Goal: Transaction & Acquisition: Obtain resource

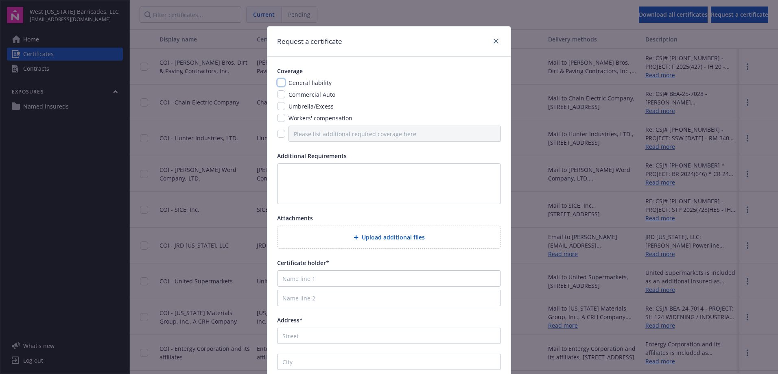
click at [279, 85] on input "checkbox" at bounding box center [281, 83] width 8 height 8
checkbox input "true"
drag, startPoint x: 281, startPoint y: 94, endPoint x: 282, endPoint y: 108, distance: 13.9
click at [281, 94] on input "checkbox" at bounding box center [281, 94] width 8 height 8
checkbox input "true"
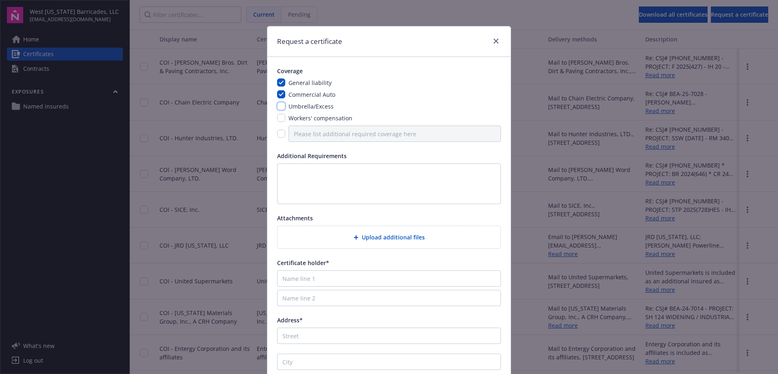
click at [282, 109] on input "checkbox" at bounding box center [281, 106] width 8 height 8
checkbox input "true"
click at [282, 118] on input "checkbox" at bounding box center [281, 118] width 8 height 8
checkbox input "true"
click at [292, 171] on textarea at bounding box center [389, 184] width 224 height 41
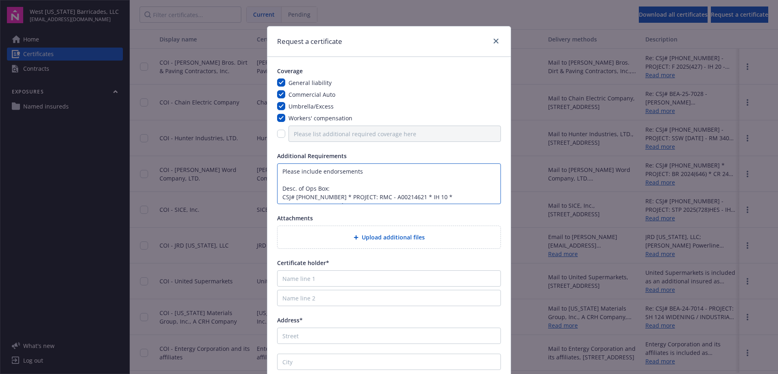
scroll to position [6, 0]
click at [290, 201] on textarea "Please include endorsements Desc. of Ops Box: CSJ# [PHONE_NUMBER] * PROJECT: RM…" at bounding box center [389, 184] width 224 height 41
type textarea "Please include endorsements Desc. of Ops Box: CSJ# [PHONE_NUMBER] * PROJECT: RM…"
click at [318, 285] on input "Name line 1" at bounding box center [389, 279] width 224 height 16
type input "[PERSON_NAME] Construction"
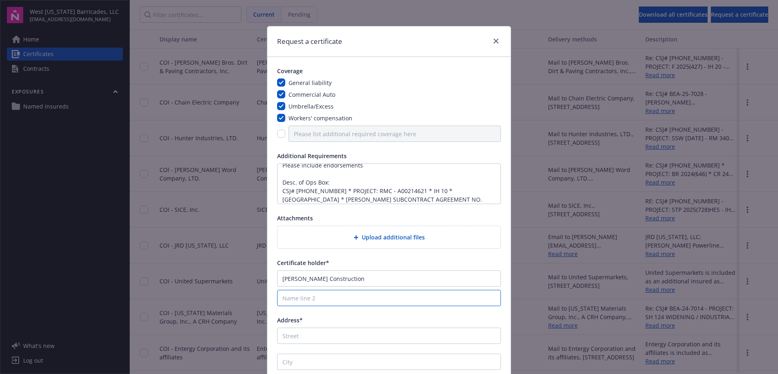
type input "[PERSON_NAME] Construction"
type input "P.O. Box 821909"
type input "[GEOGRAPHIC_DATA]"
type input "76182"
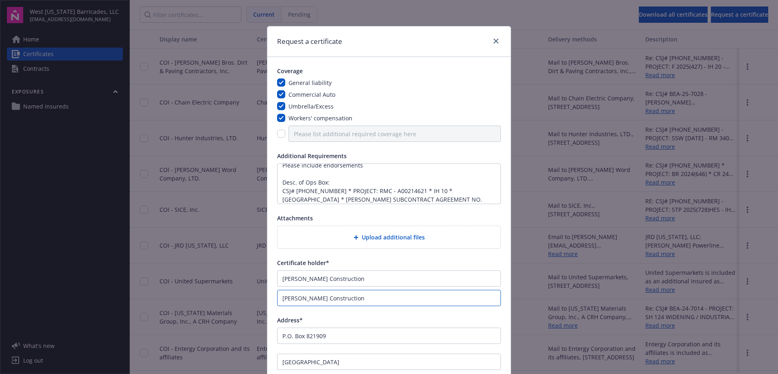
drag, startPoint x: 365, startPoint y: 298, endPoint x: 146, endPoint y: 302, distance: 219.0
click at [146, 302] on div "Request a certificate Coverage General liability Commercial Auto Umbrella/Exces…" at bounding box center [389, 187] width 778 height 374
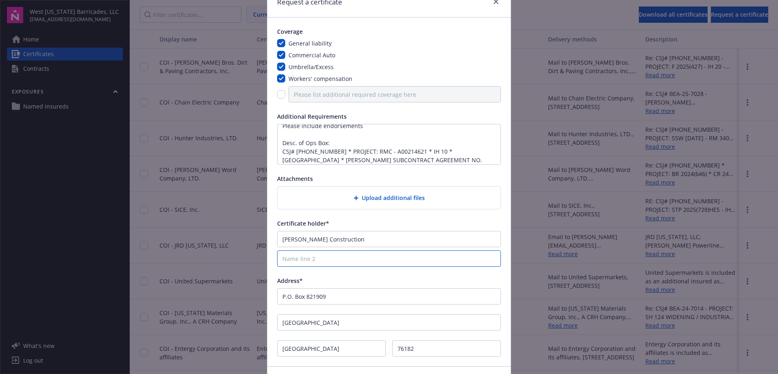
scroll to position [94, 0]
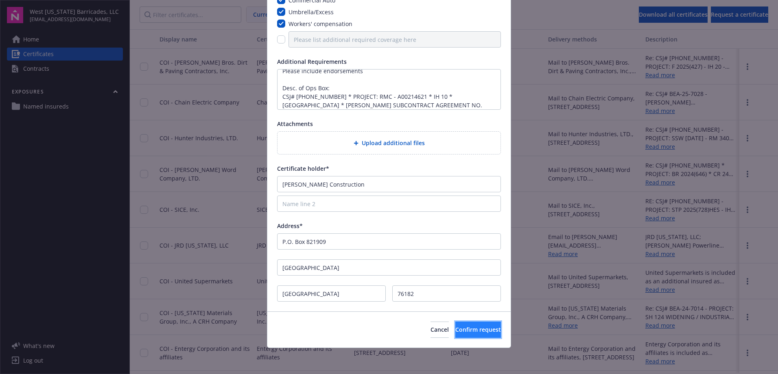
click at [455, 329] on span "Confirm request" at bounding box center [478, 330] width 46 height 8
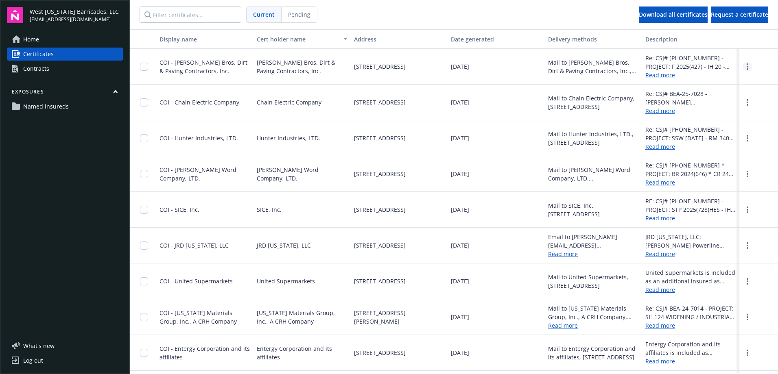
click at [747, 68] on icon "more" at bounding box center [748, 66] width 2 height 7
click at [719, 88] on link "Download" at bounding box center [725, 83] width 53 height 16
drag, startPoint x: 25, startPoint y: 361, endPoint x: 49, endPoint y: 316, distance: 51.2
click at [25, 361] on div "Log out" at bounding box center [33, 360] width 20 height 13
